Goal: Find contact information: Find contact information

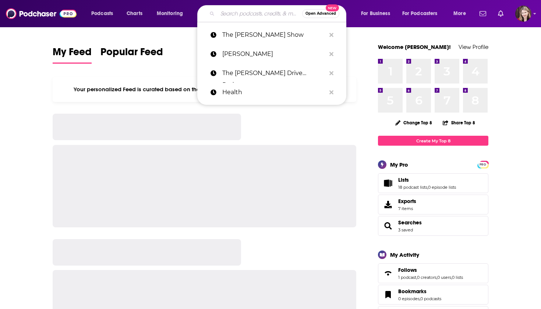
click at [222, 14] on input "Search podcasts, credits, & more..." at bounding box center [260, 14] width 85 height 12
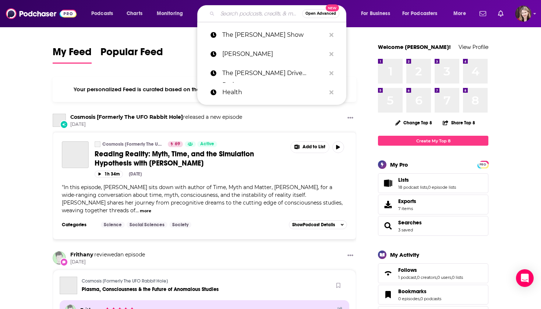
paste input "[PERSON_NAME]"
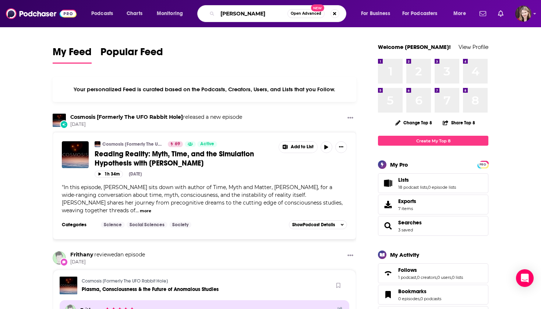
type input "[PERSON_NAME]"
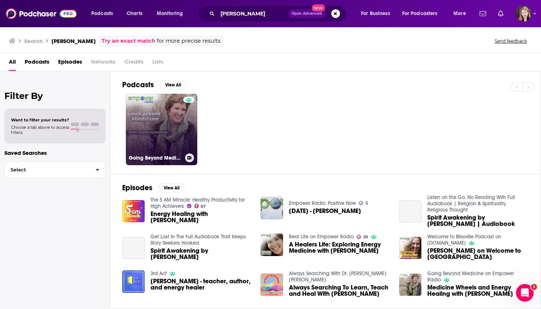
click at [150, 119] on link "Going Beyond Medicine on Empower Radio" at bounding box center [161, 129] width 71 height 71
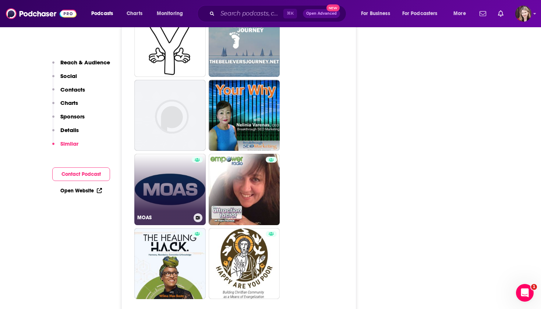
scroll to position [1730, 0]
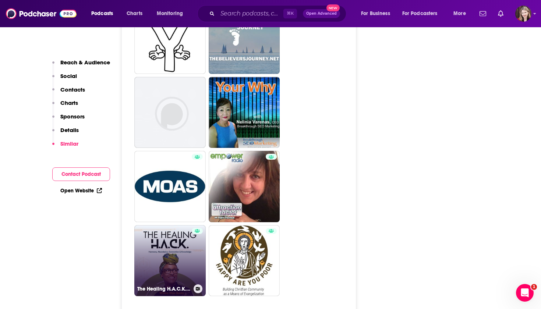
click at [175, 225] on link "The Healing H.A.C.K. (formerly The Healing Home)" at bounding box center [169, 260] width 71 height 71
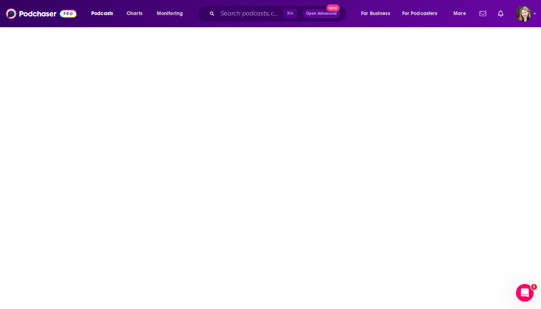
type input "[URL][DOMAIN_NAME]"
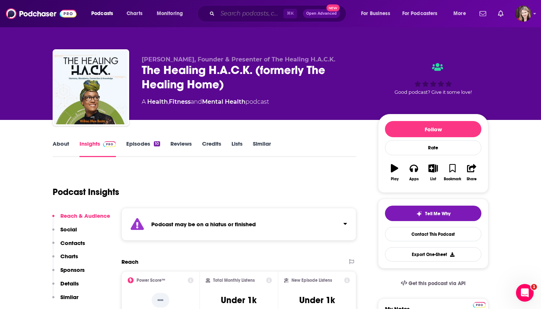
click at [218, 17] on input "Search podcasts, credits, & more..." at bounding box center [251, 14] width 66 height 12
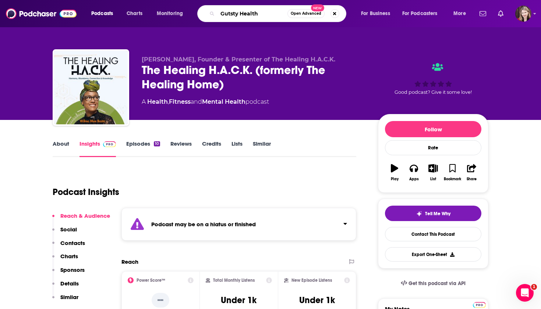
type input "Gutsty Health"
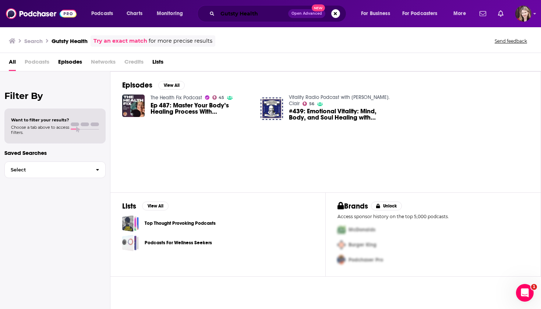
click at [262, 14] on input "Gutsty Health" at bounding box center [253, 14] width 71 height 12
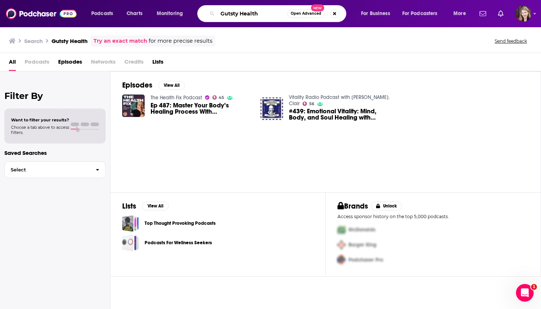
click at [222, 13] on input "Gutsty Health" at bounding box center [253, 14] width 70 height 12
type input "The Gutsty Health"
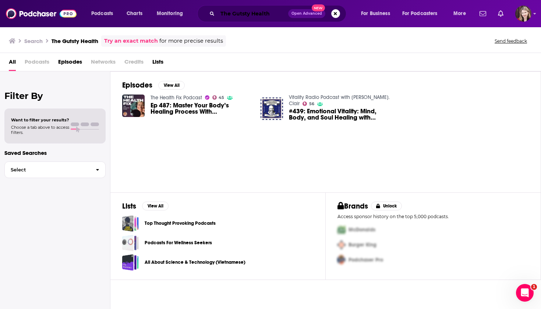
click at [277, 14] on input "The Gutsty Health" at bounding box center [253, 14] width 71 height 12
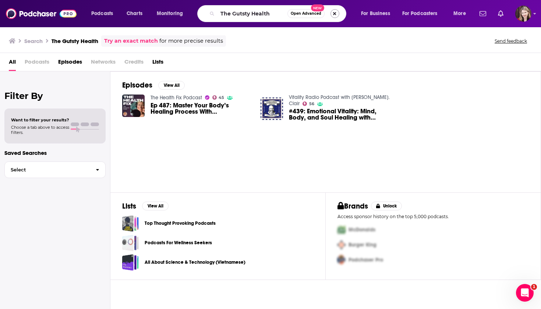
click at [332, 13] on button "Search podcasts, credits, & more..." at bounding box center [335, 13] width 9 height 9
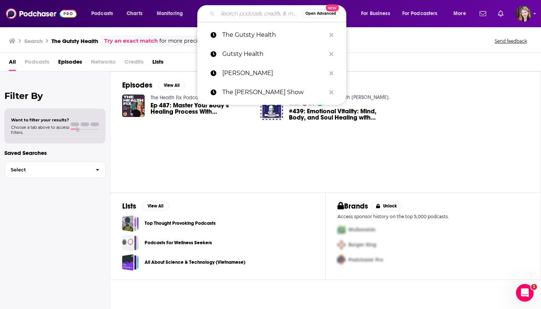
click at [224, 14] on input "Search podcasts, credits, & more..." at bounding box center [260, 14] width 85 height 12
paste input "[PERSON_NAME]"
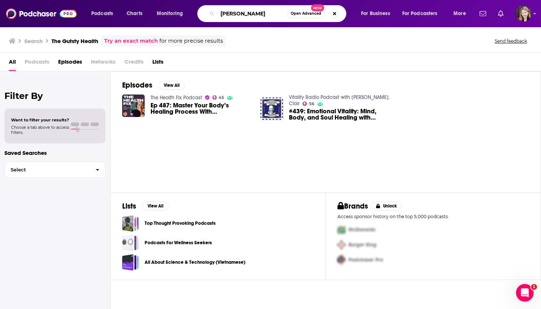
type input "[PERSON_NAME]"
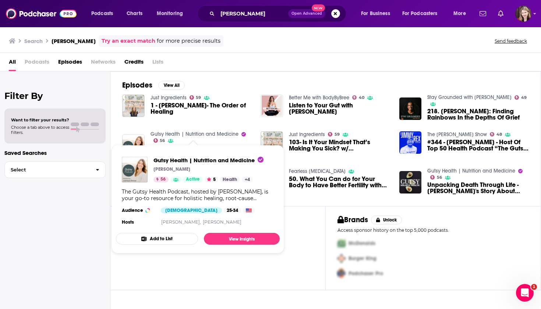
click at [160, 134] on link "Gutsy Health | Nutrition and Medicine" at bounding box center [195, 134] width 88 height 6
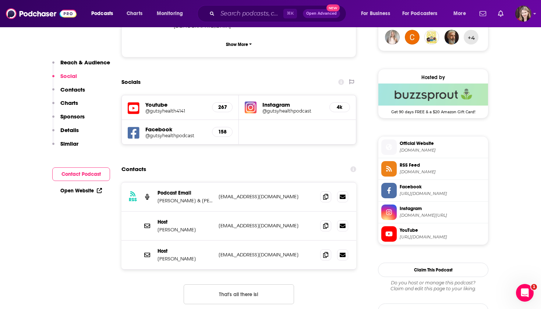
scroll to position [557, 0]
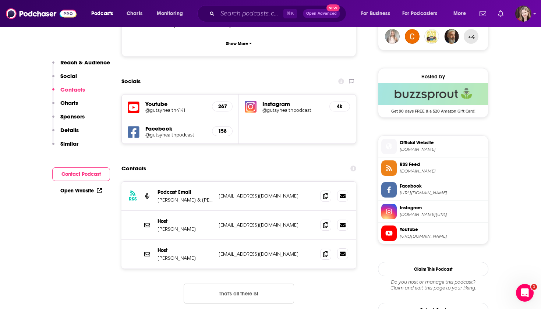
click at [342, 251] on icon at bounding box center [343, 254] width 6 height 6
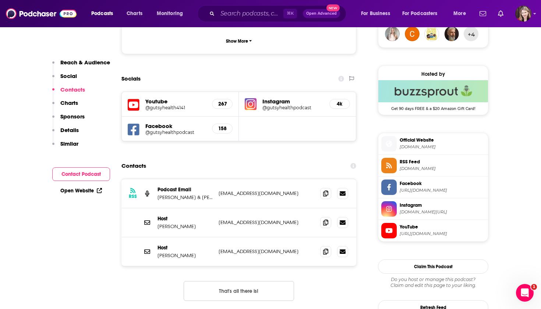
scroll to position [562, 0]
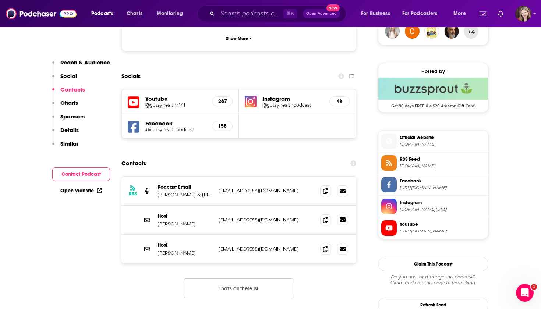
click at [346, 214] on link at bounding box center [342, 219] width 11 height 11
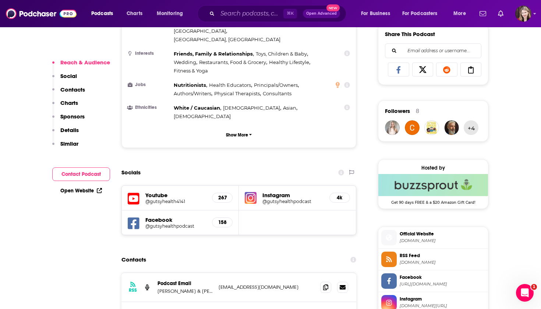
scroll to position [481, 0]
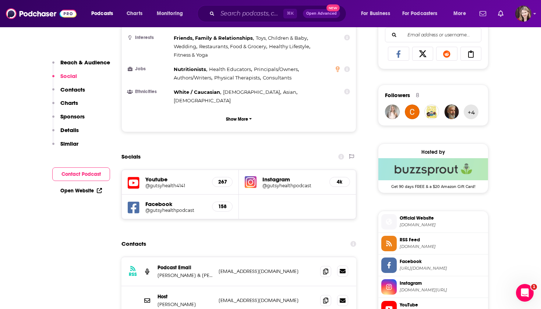
click at [342, 269] on icon at bounding box center [343, 271] width 6 height 4
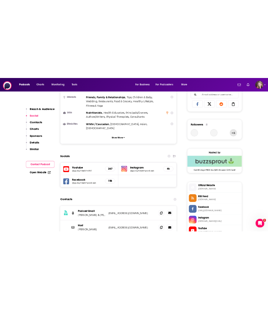
scroll to position [0, 0]
